Goal: Task Accomplishment & Management: Manage account settings

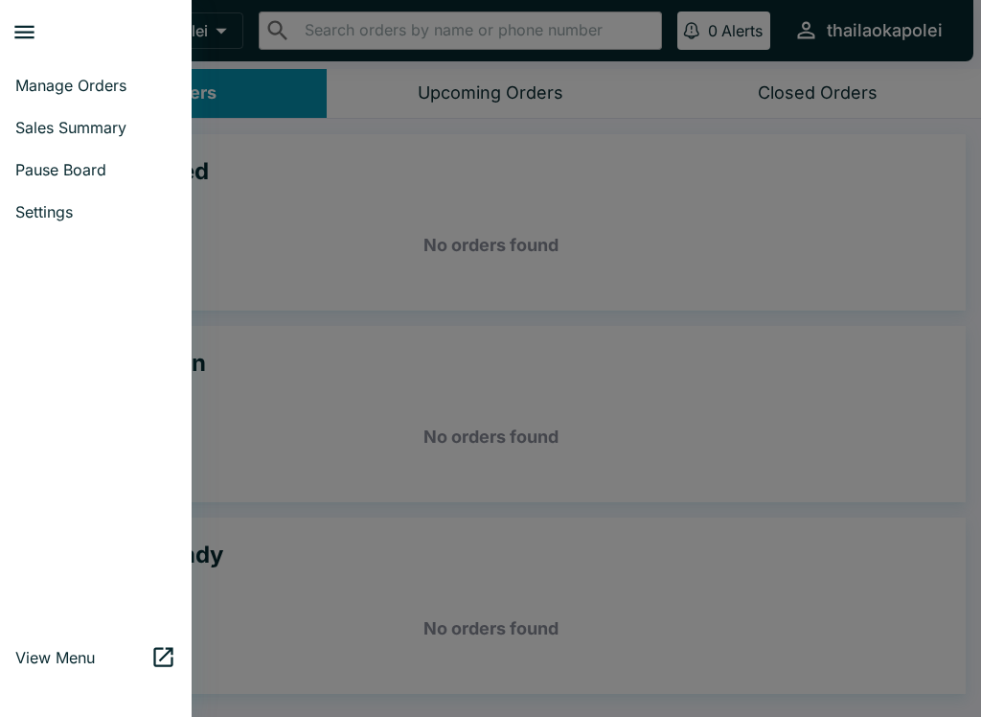
click at [30, 172] on span "Pause Board" at bounding box center [95, 169] width 161 height 19
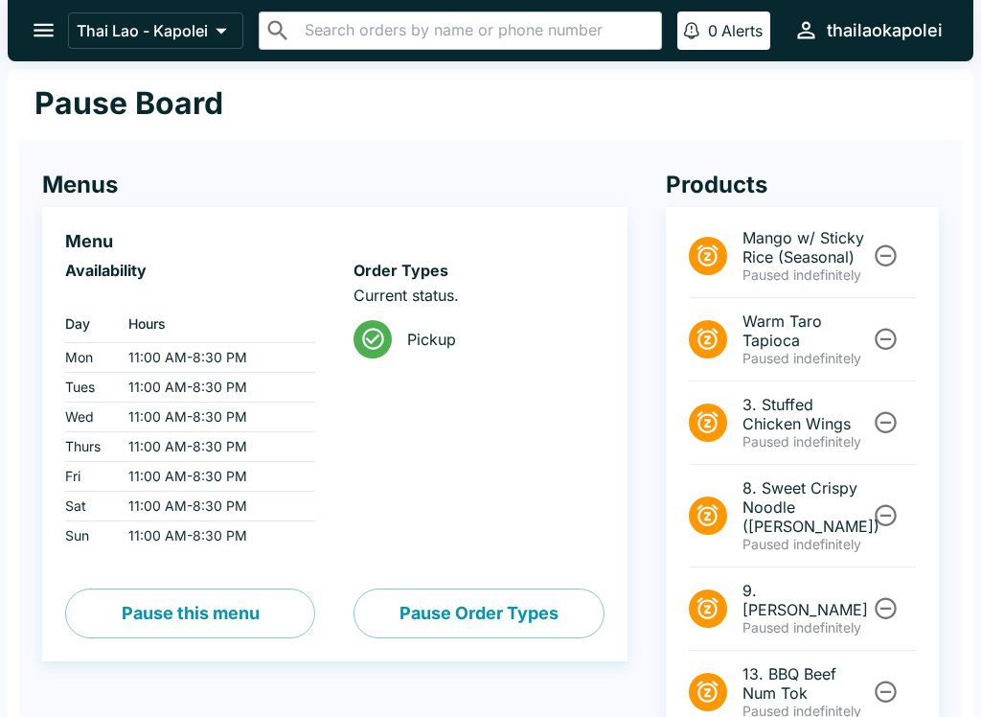
click at [889, 330] on icon "Unpause" at bounding box center [886, 340] width 22 height 22
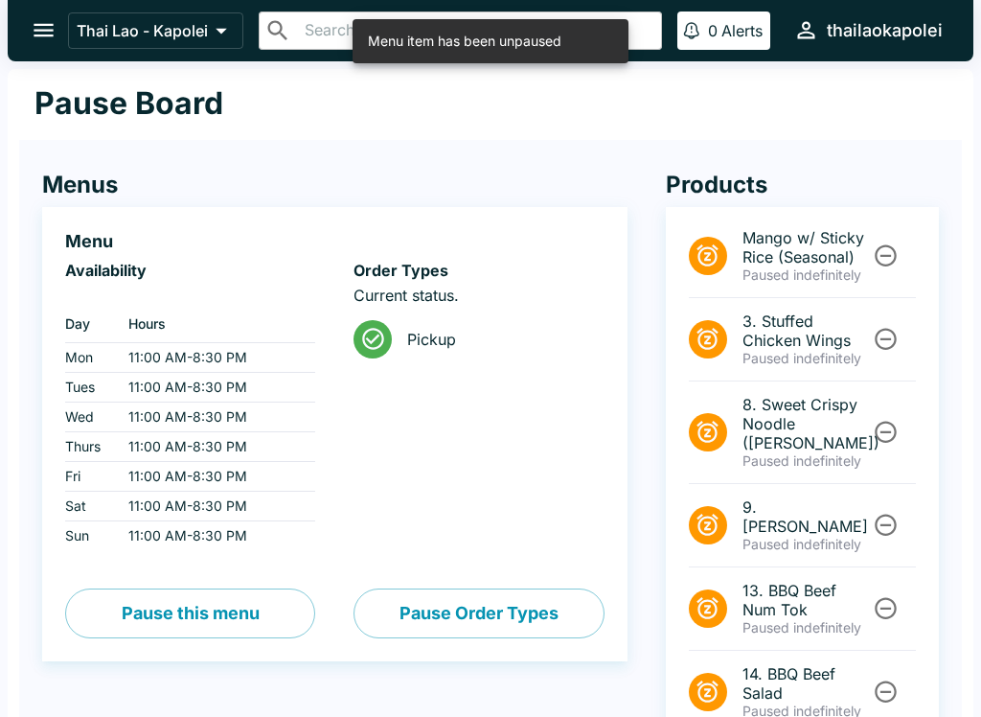
click at [895, 340] on icon "Unpause" at bounding box center [886, 340] width 22 height 22
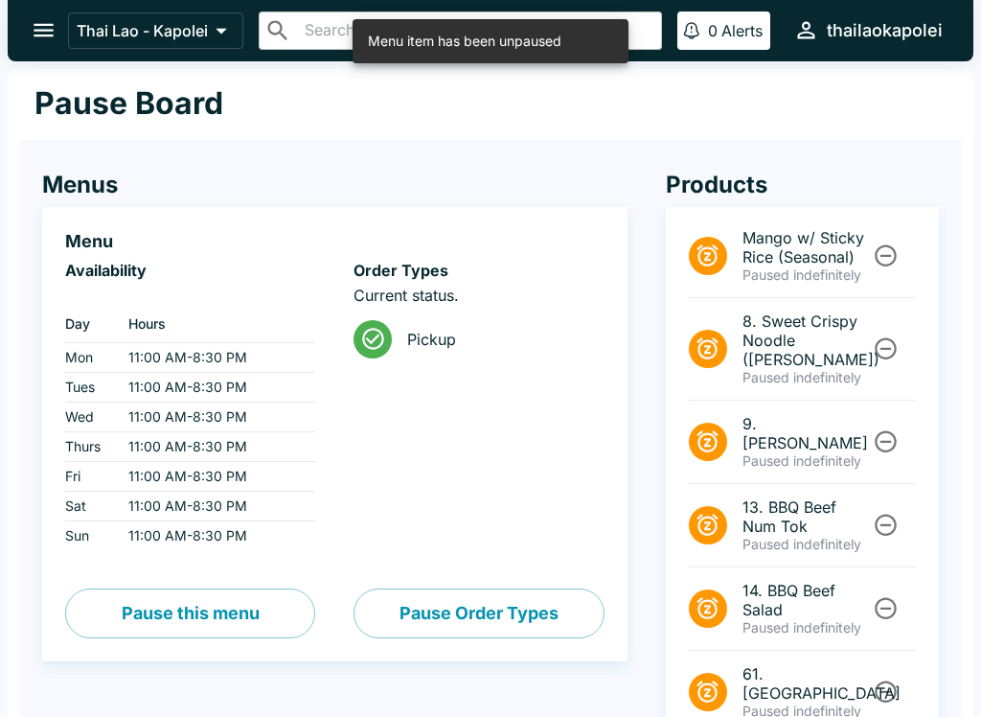
click at [880, 433] on icon "Unpause" at bounding box center [886, 441] width 26 height 26
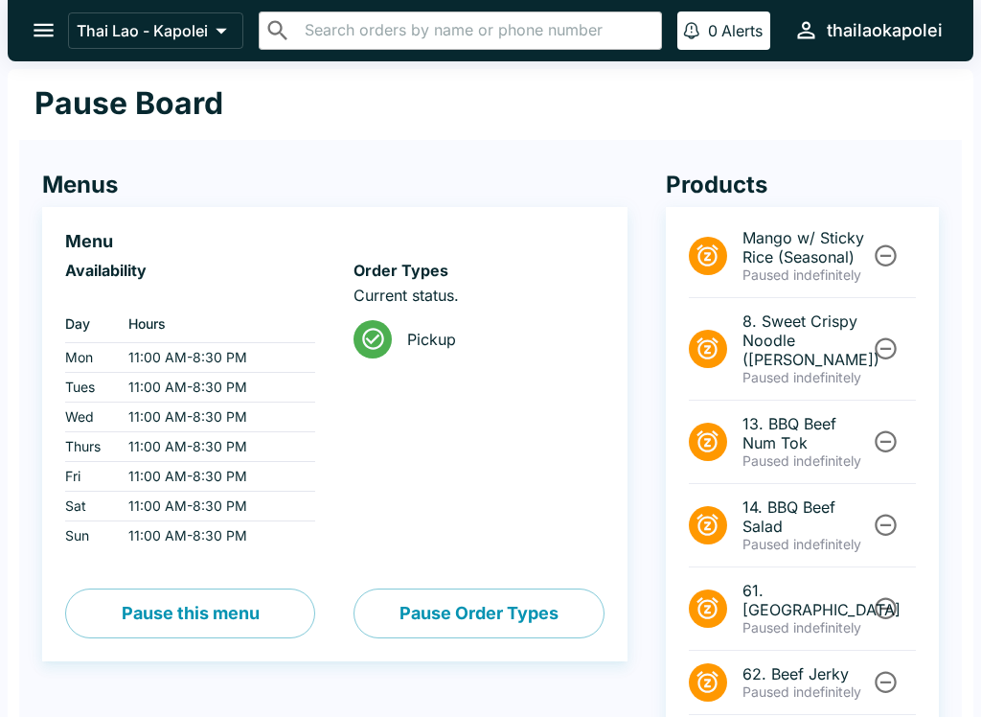
click at [886, 434] on icon "Unpause" at bounding box center [886, 441] width 26 height 26
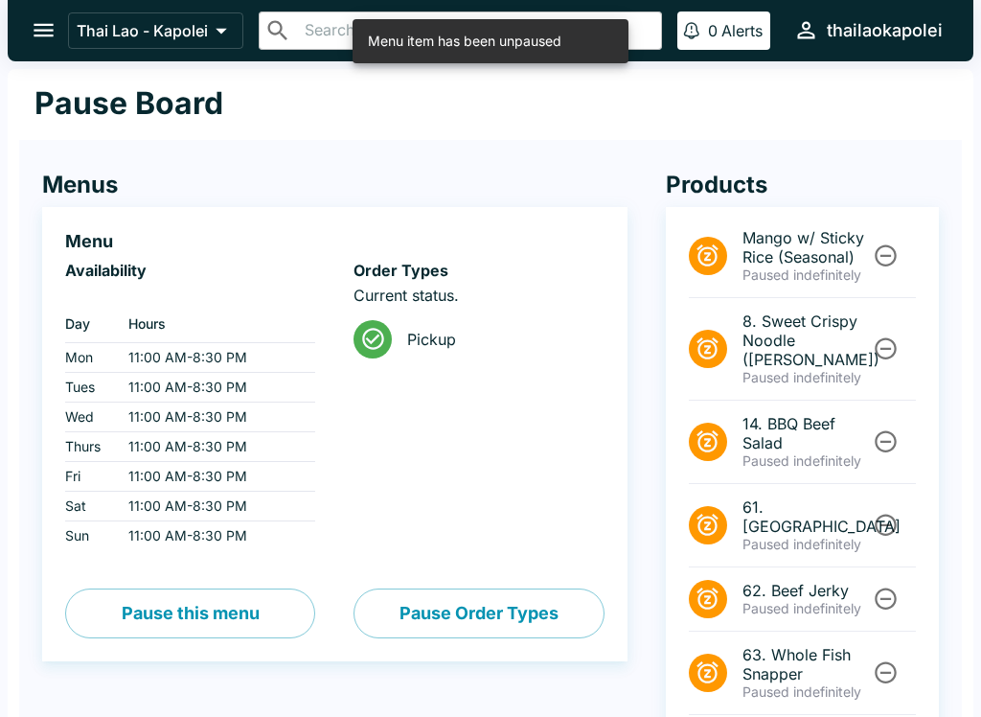
click at [894, 433] on icon "Unpause" at bounding box center [886, 441] width 26 height 26
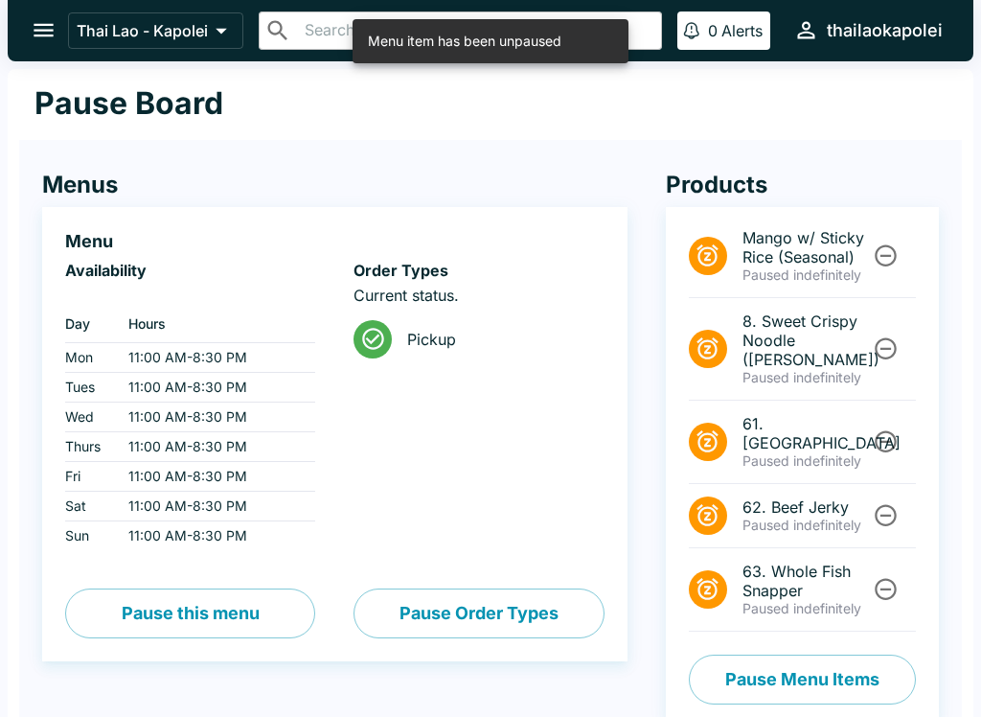
click at [889, 428] on icon "Unpause" at bounding box center [886, 441] width 26 height 26
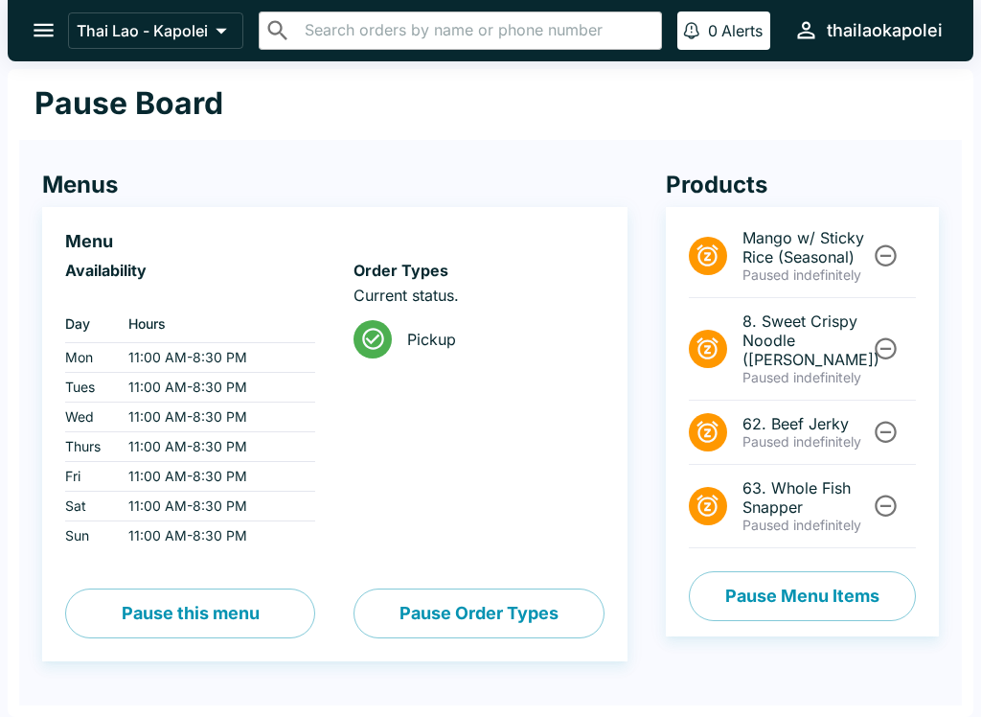
click at [48, 33] on icon "open drawer" at bounding box center [44, 30] width 26 height 26
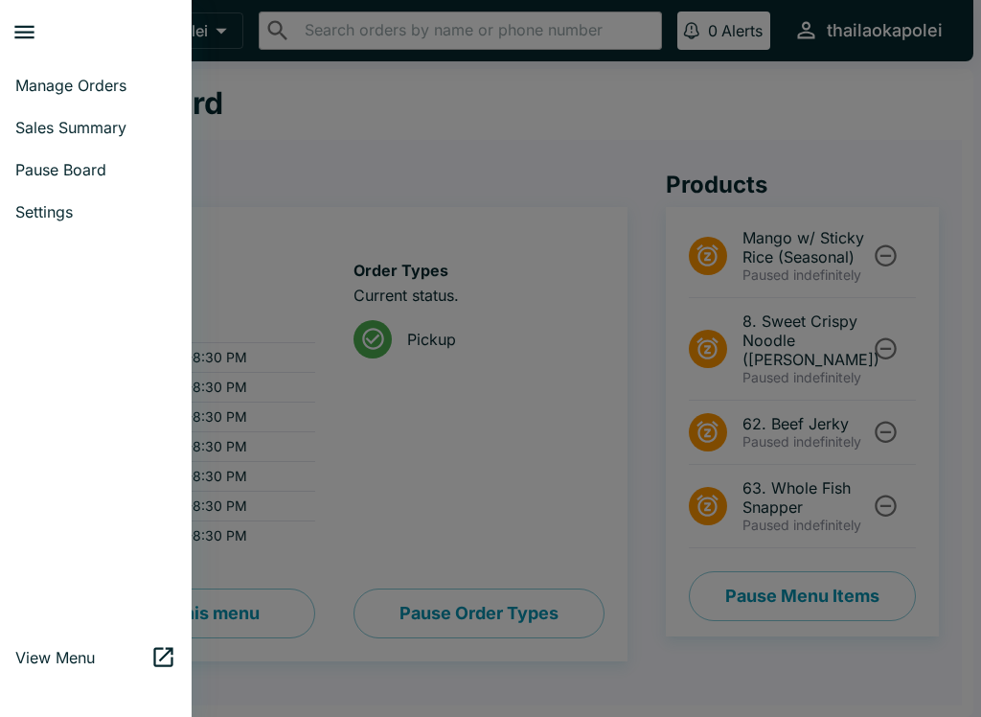
click at [123, 77] on span "Manage Orders" at bounding box center [95, 85] width 161 height 19
